Goal: Transaction & Acquisition: Purchase product/service

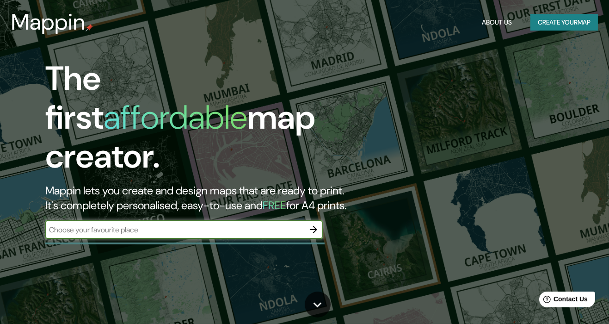
click at [310, 220] on button "button" at bounding box center [313, 229] width 18 height 18
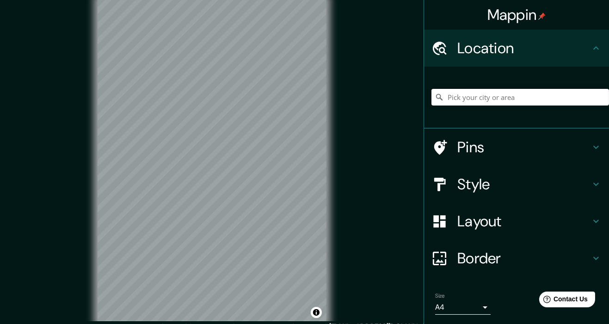
click at [508, 93] on input "Pick your city or area" at bounding box center [519, 97] width 177 height 17
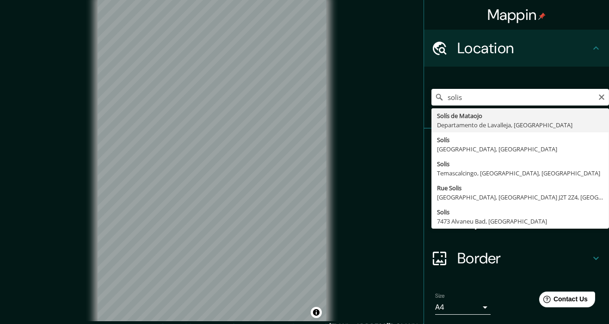
type input "Solís de Mataojo, [GEOGRAPHIC_DATA], [GEOGRAPHIC_DATA]"
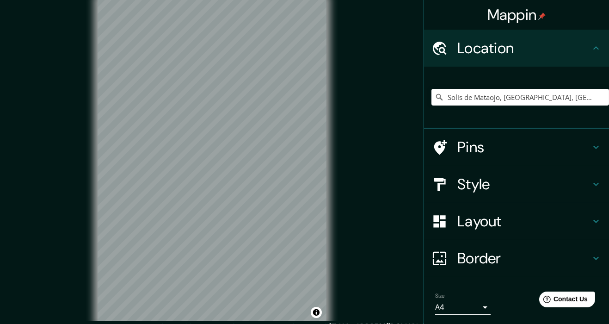
click at [596, 153] on div "Pins" at bounding box center [516, 146] width 185 height 37
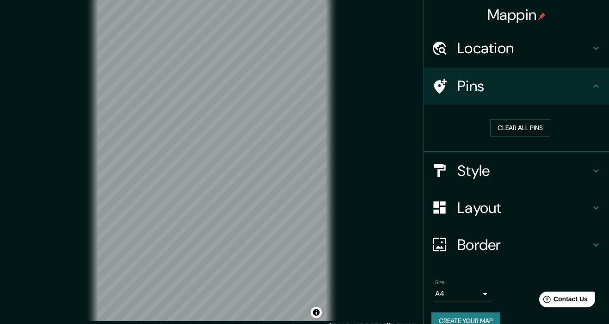
click at [594, 171] on icon at bounding box center [595, 170] width 11 height 11
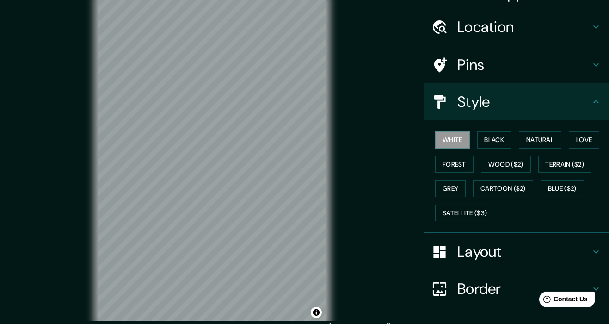
scroll to position [80, 0]
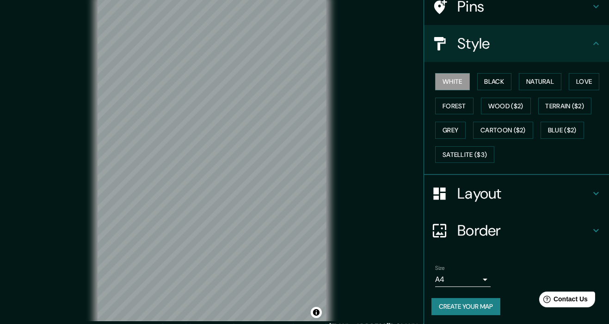
click at [598, 188] on icon at bounding box center [595, 193] width 11 height 11
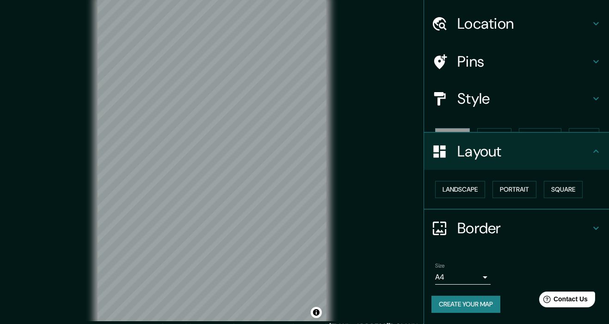
scroll to position [8, 0]
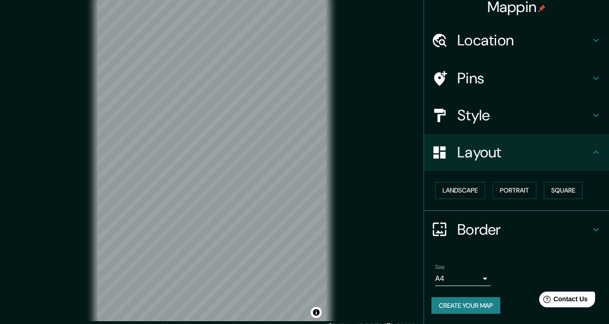
click at [593, 157] on div "Layout" at bounding box center [516, 152] width 185 height 37
click at [597, 151] on icon at bounding box center [596, 151] width 6 height 3
click at [592, 152] on icon at bounding box center [595, 152] width 11 height 11
click at [594, 152] on icon at bounding box center [596, 151] width 6 height 3
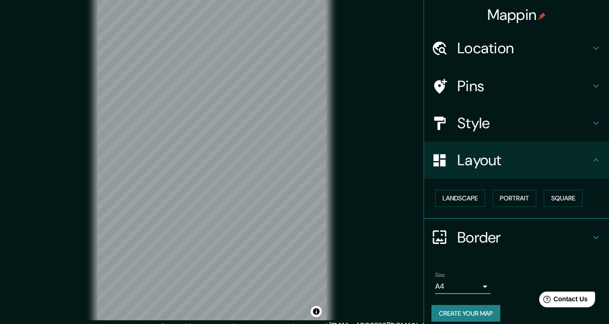
click at [595, 234] on icon at bounding box center [595, 237] width 11 height 11
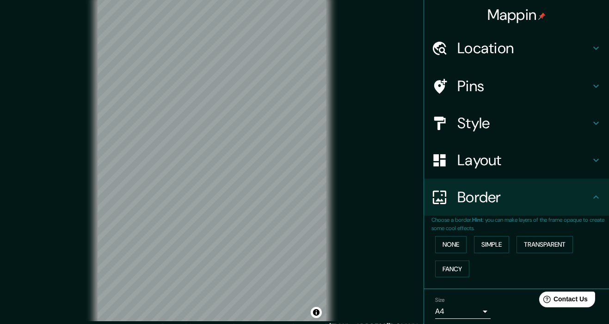
click at [594, 48] on icon at bounding box center [596, 48] width 6 height 3
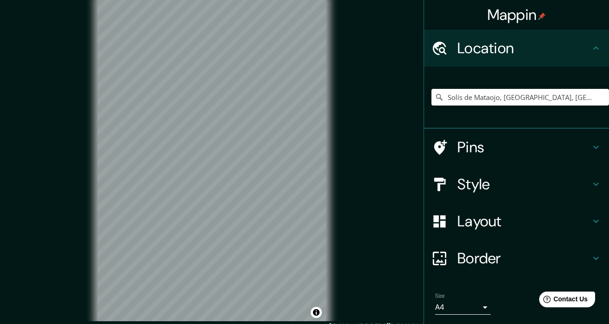
click at [590, 51] on h4 "Location" at bounding box center [523, 48] width 133 height 18
click at [594, 48] on icon at bounding box center [596, 47] width 6 height 3
click at [594, 49] on icon at bounding box center [595, 48] width 11 height 11
click at [595, 45] on icon at bounding box center [595, 48] width 11 height 11
click at [597, 49] on icon at bounding box center [595, 48] width 11 height 11
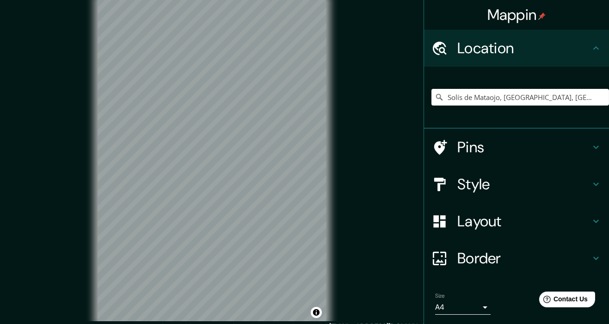
click at [595, 49] on icon at bounding box center [595, 48] width 11 height 11
click at [596, 152] on icon at bounding box center [595, 146] width 11 height 11
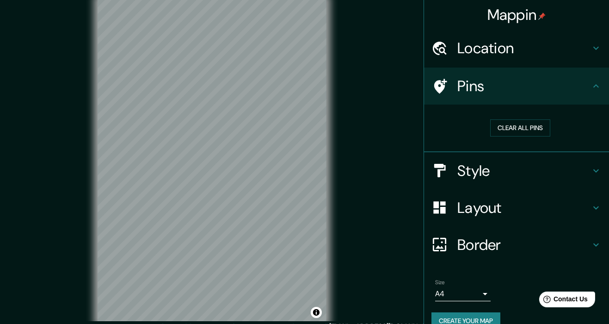
scroll to position [15, 0]
